Goal: Task Accomplishment & Management: Manage account settings

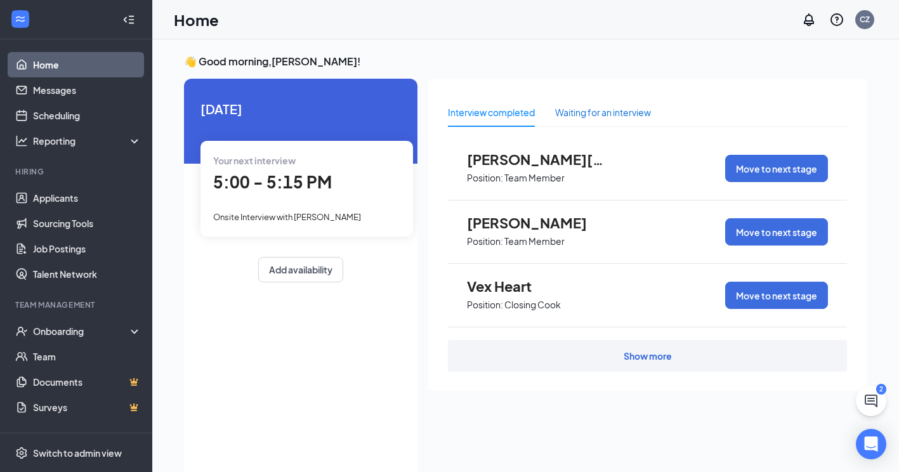
click at [602, 116] on div "Waiting for an interview" at bounding box center [603, 112] width 96 height 14
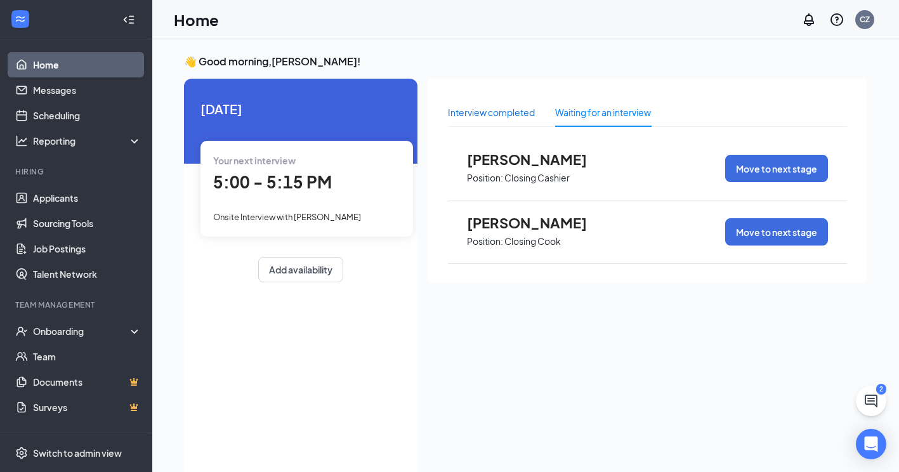
click at [485, 109] on div "Interview completed" at bounding box center [491, 112] width 87 height 14
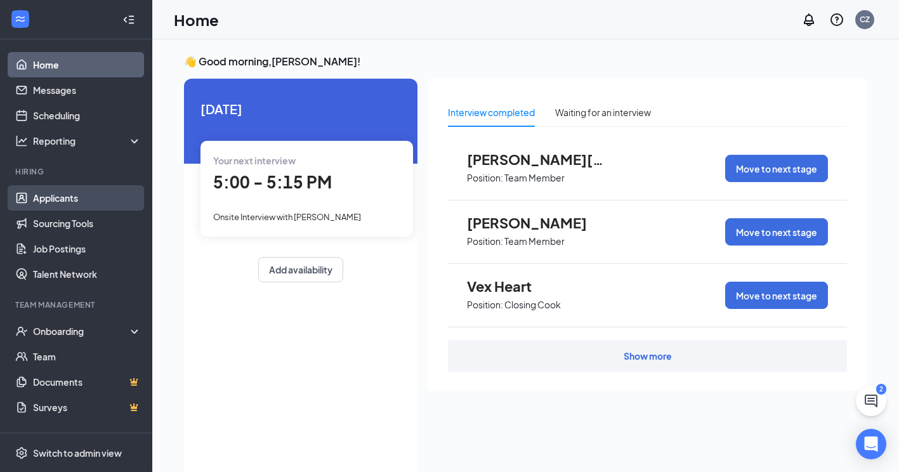
click at [86, 189] on link "Applicants" at bounding box center [87, 197] width 109 height 25
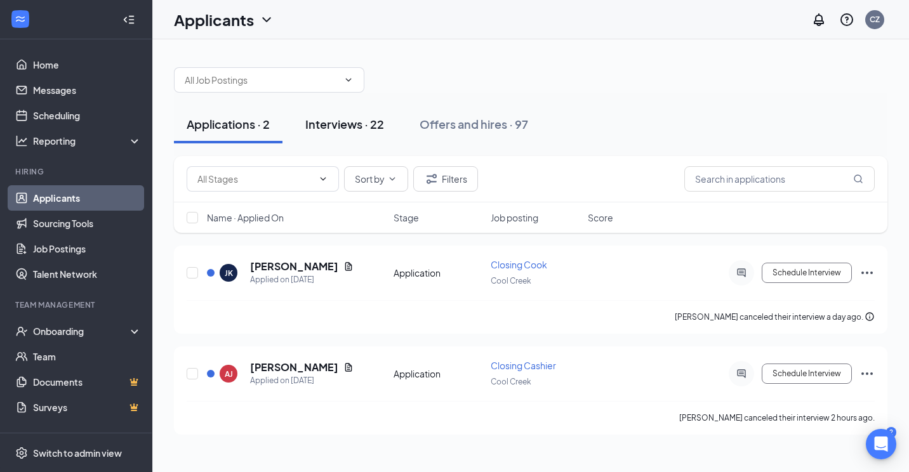
click at [369, 122] on div "Interviews · 22" at bounding box center [344, 124] width 79 height 16
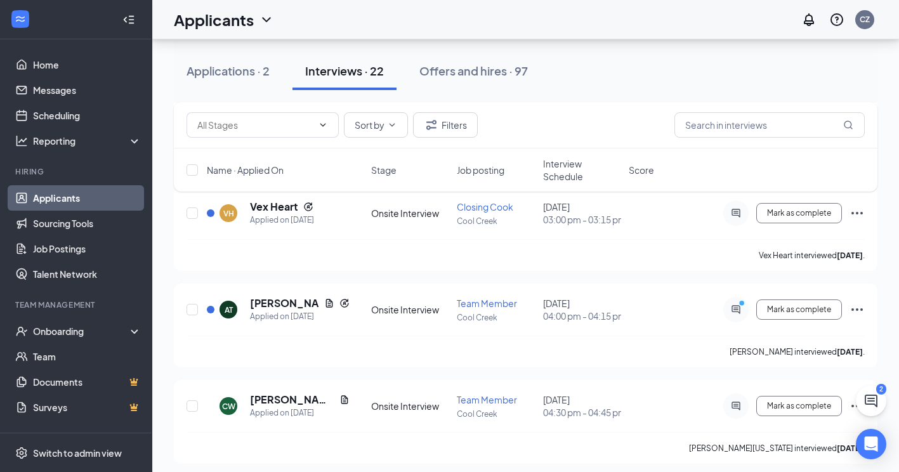
scroll to position [1911, 0]
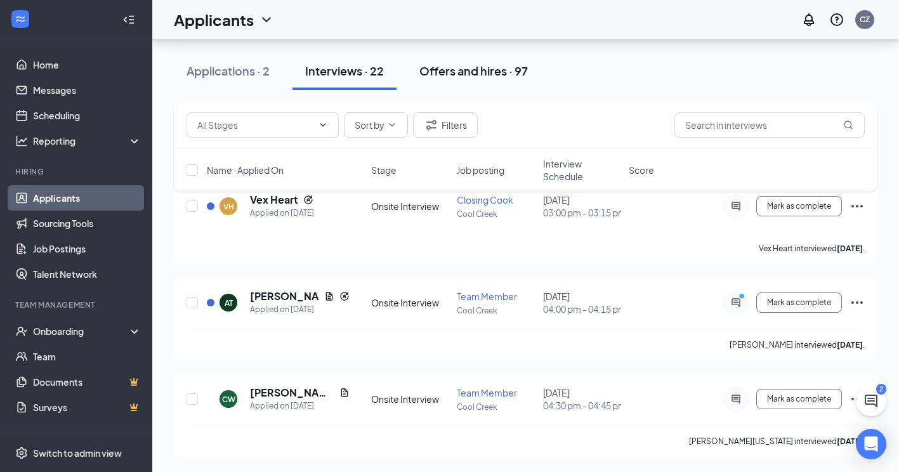
click at [484, 72] on div "Offers and hires · 97" at bounding box center [473, 71] width 109 height 16
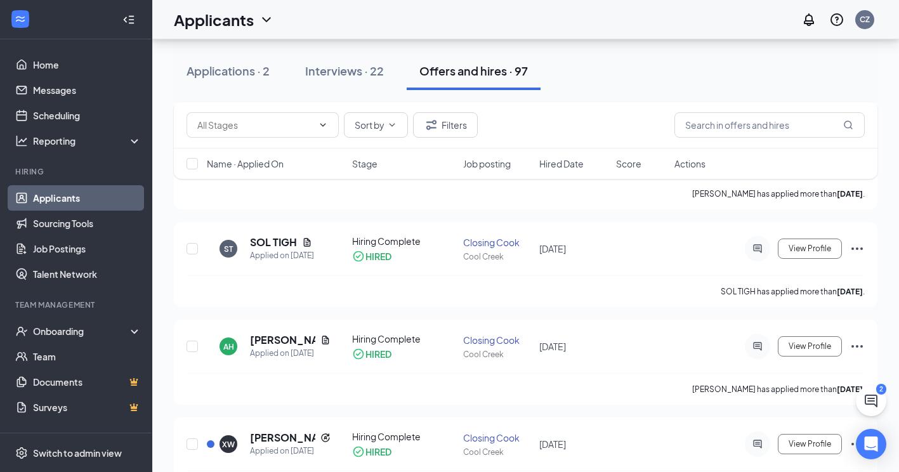
scroll to position [1586, 0]
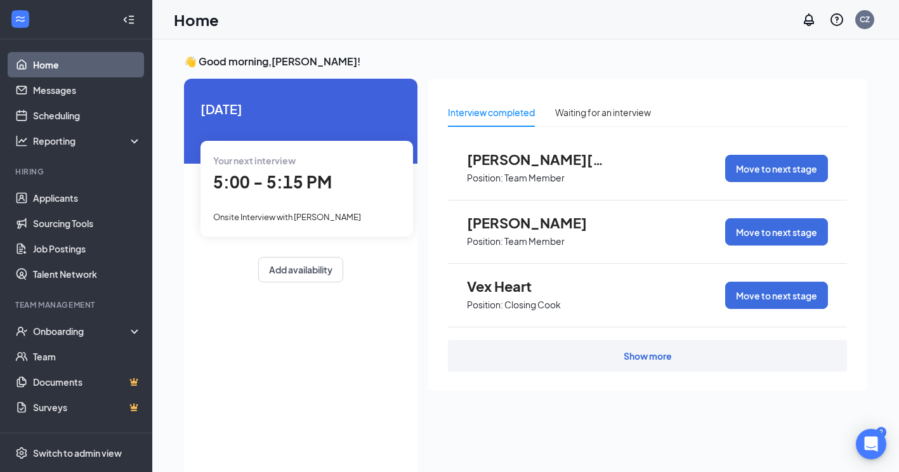
click at [280, 176] on span "5:00 - 5:15 PM" at bounding box center [272, 181] width 119 height 21
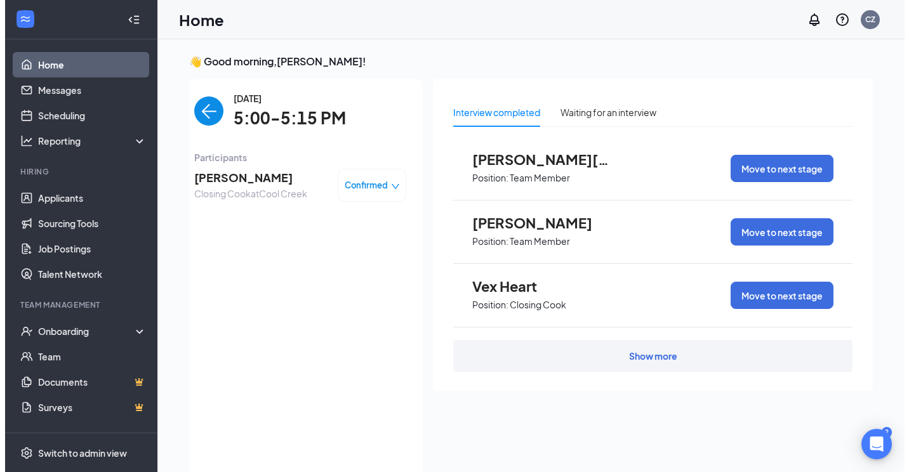
scroll to position [5, 0]
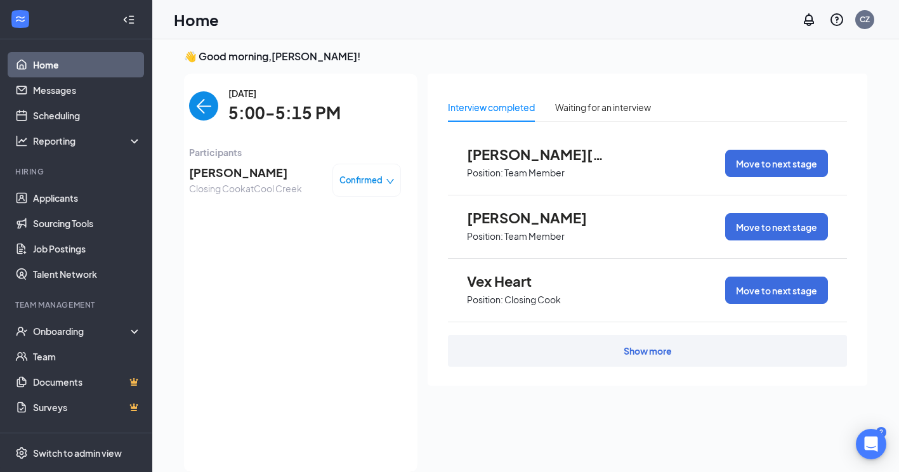
click at [365, 179] on span "Confirmed" at bounding box center [360, 180] width 43 height 13
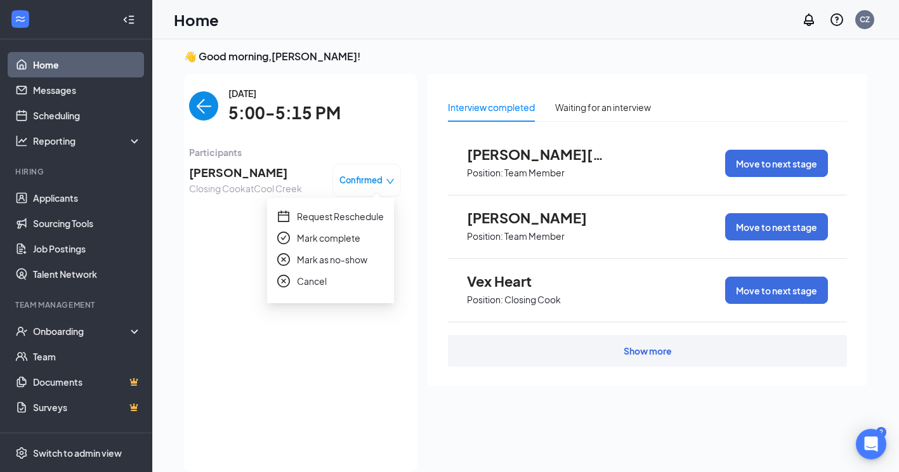
click at [232, 176] on span "Jontay Johnston" at bounding box center [245, 173] width 113 height 18
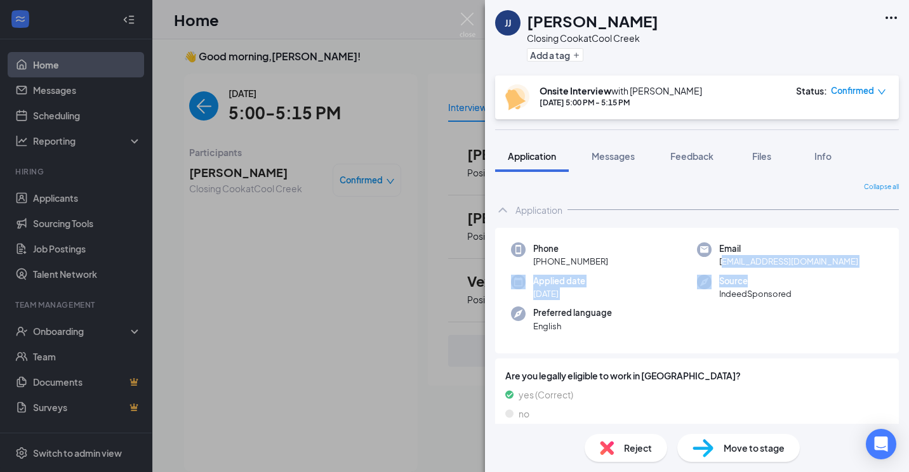
drag, startPoint x: 715, startPoint y: 262, endPoint x: 844, endPoint y: 275, distance: 129.5
click at [844, 275] on div "Phone +1 (708) 488-7373 Email jontayjohnston98@gmail.com Applied date Oct 12 So…" at bounding box center [697, 291] width 404 height 126
drag, startPoint x: 844, startPoint y: 275, endPoint x: 831, endPoint y: 277, distance: 12.8
click at [831, 277] on div "Source IndeedSponsored" at bounding box center [790, 288] width 186 height 26
